Goal: Contribute content

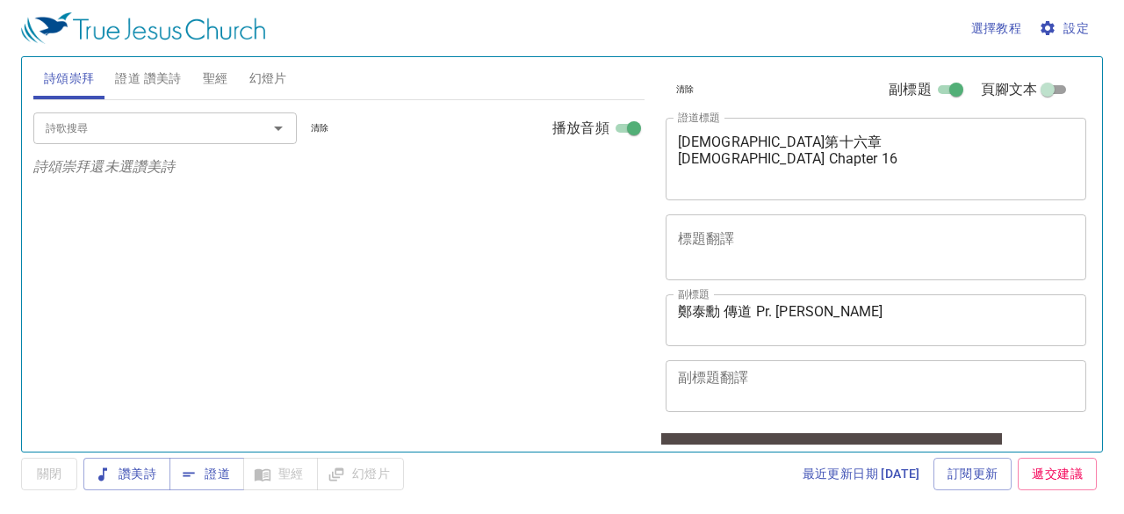
click at [163, 78] on span "證道 讚美詩" at bounding box center [148, 79] width 66 height 22
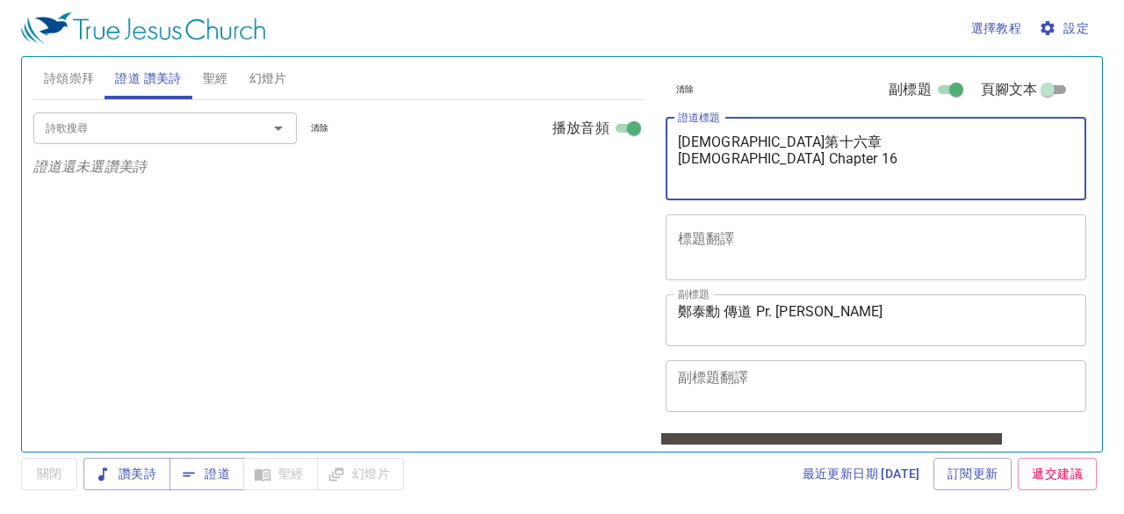
drag, startPoint x: 167, startPoint y: 118, endPoint x: 701, endPoint y: 184, distance: 537.9
click at [701, 184] on div "耶利米書第十六章 Jeremiah Chapter 16 x 證道標題" at bounding box center [876, 159] width 421 height 83
drag, startPoint x: 678, startPoint y: 153, endPoint x: 846, endPoint y: 176, distance: 169.2
click at [846, 176] on textarea "耶利米書第十六章 Jeremiah Chapter 16" at bounding box center [876, 158] width 397 height 50
paste textarea "倚靠神的，那人有福了！Blessed is the Man Who Trusts in the Lord！"
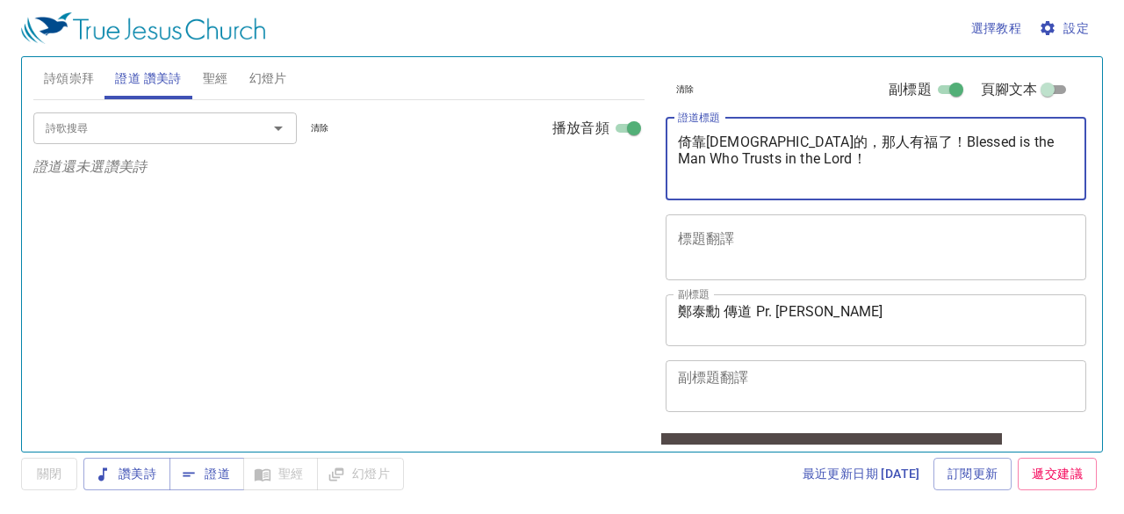
click at [835, 159] on textarea "倚靠神的，那人有福了！Blessed is the Man Who Trusts in the Lord！" at bounding box center [876, 158] width 397 height 50
type textarea "倚靠神的，那人有福了！ Blessed is the Man Who Trusts in the Lord！"
click at [225, 473] on span "證道" at bounding box center [207, 474] width 47 height 22
